Goal: Task Accomplishment & Management: Use online tool/utility

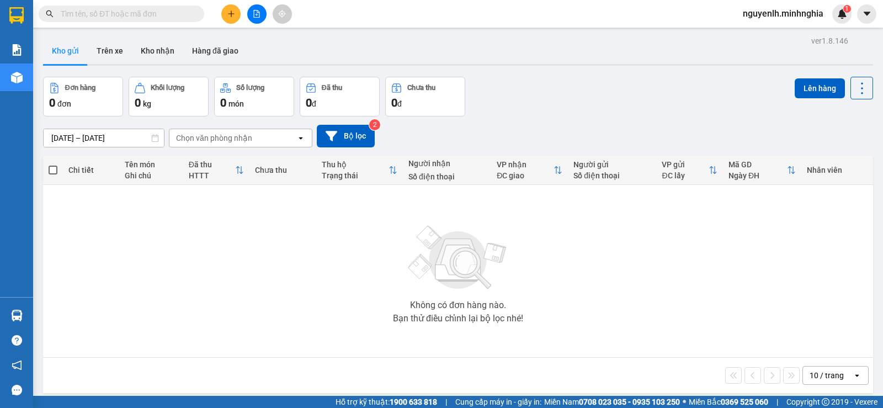
drag, startPoint x: 96, startPoint y: 15, endPoint x: 105, endPoint y: 7, distance: 12.1
click at [97, 15] on input "text" at bounding box center [126, 14] width 130 height 12
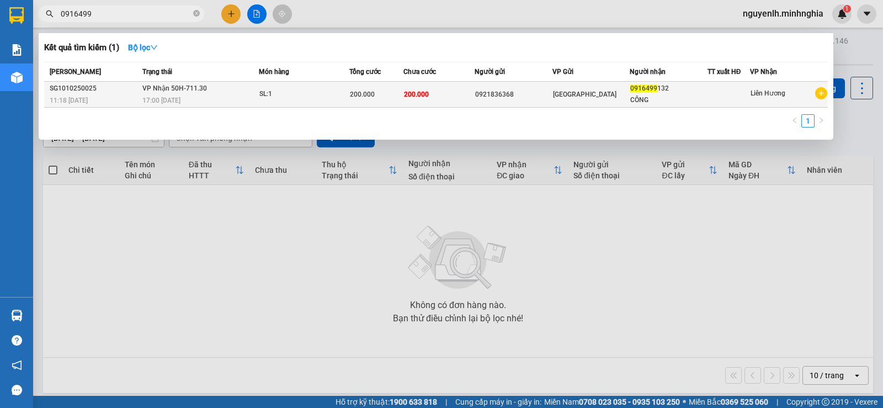
type input "0916499"
click at [609, 98] on div "Sài Gòn" at bounding box center [591, 94] width 76 height 12
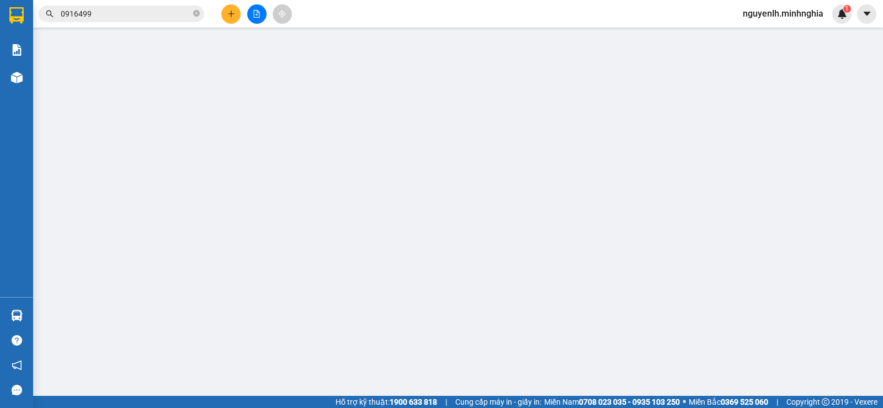
type input "0921836368"
type input "0916499132"
type input "CÔNG"
type input "200.000"
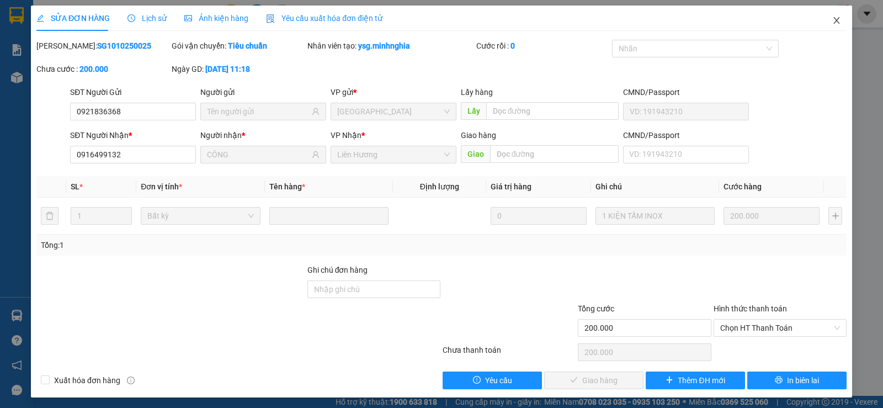
click at [835, 18] on span "Close" at bounding box center [836, 21] width 31 height 31
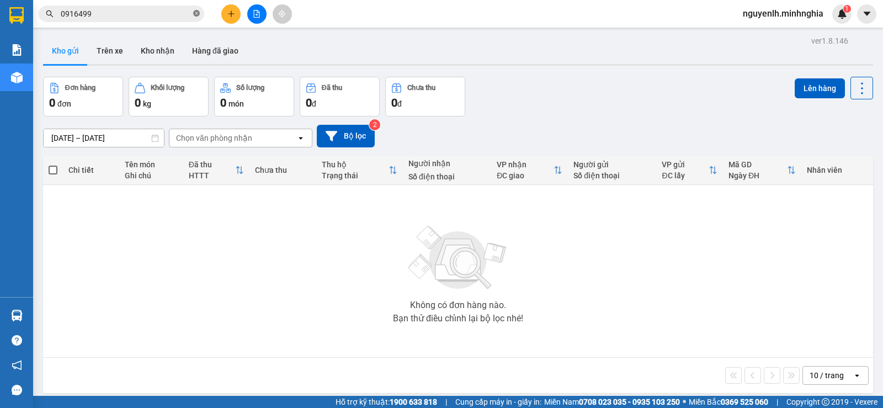
click at [193, 11] on icon "close-circle" at bounding box center [196, 13] width 7 height 7
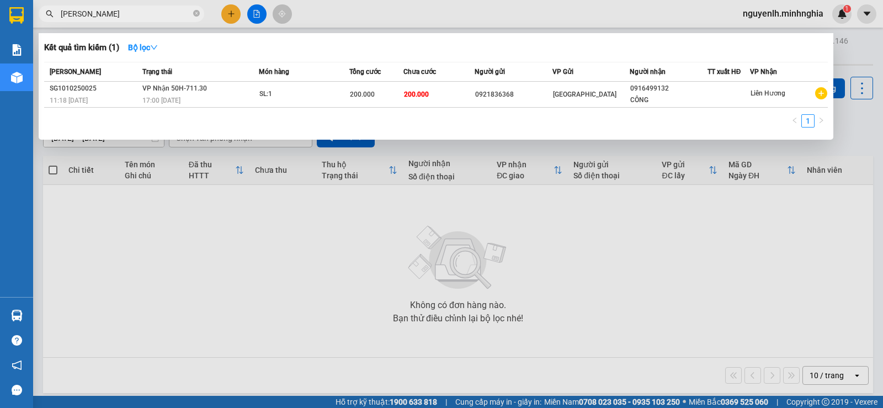
type input "phúc khang"
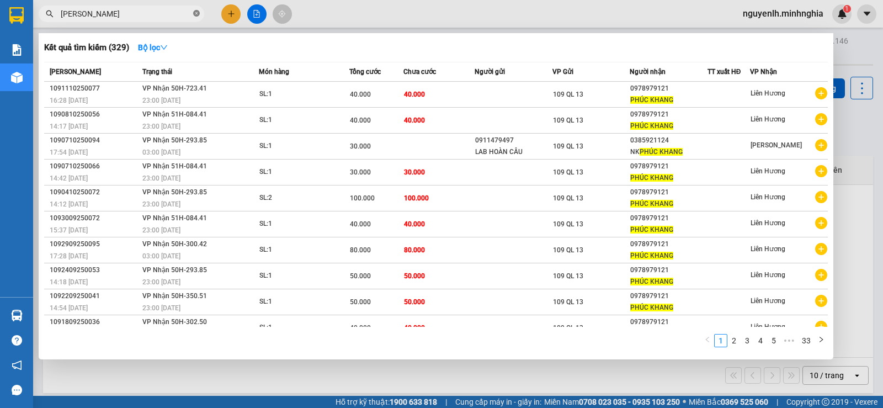
click at [195, 15] on icon "close-circle" at bounding box center [196, 13] width 7 height 7
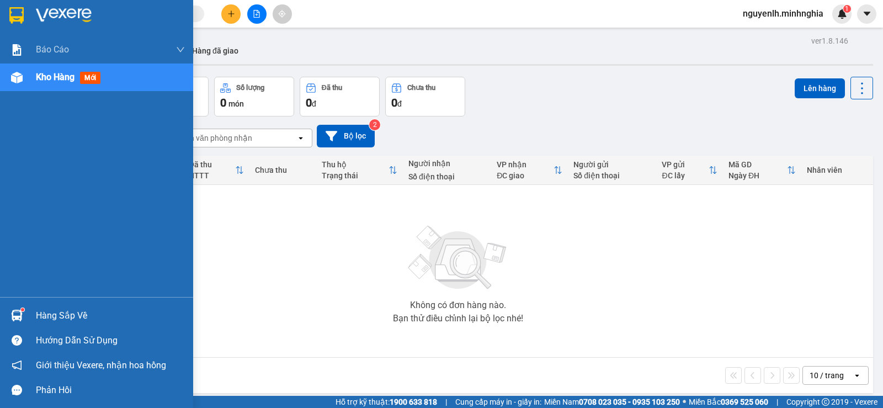
click at [24, 76] on div at bounding box center [16, 77] width 19 height 19
